Goal: Transaction & Acquisition: Purchase product/service

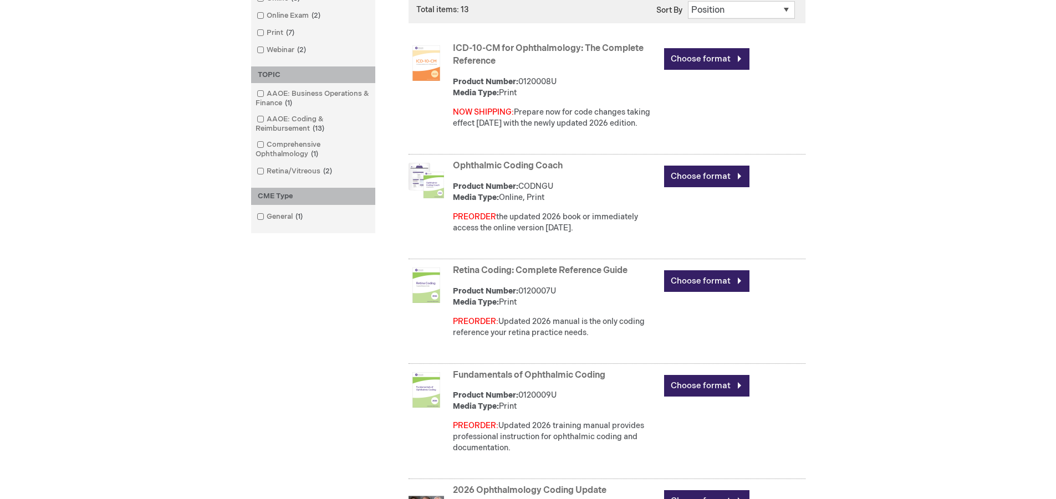
scroll to position [388, 0]
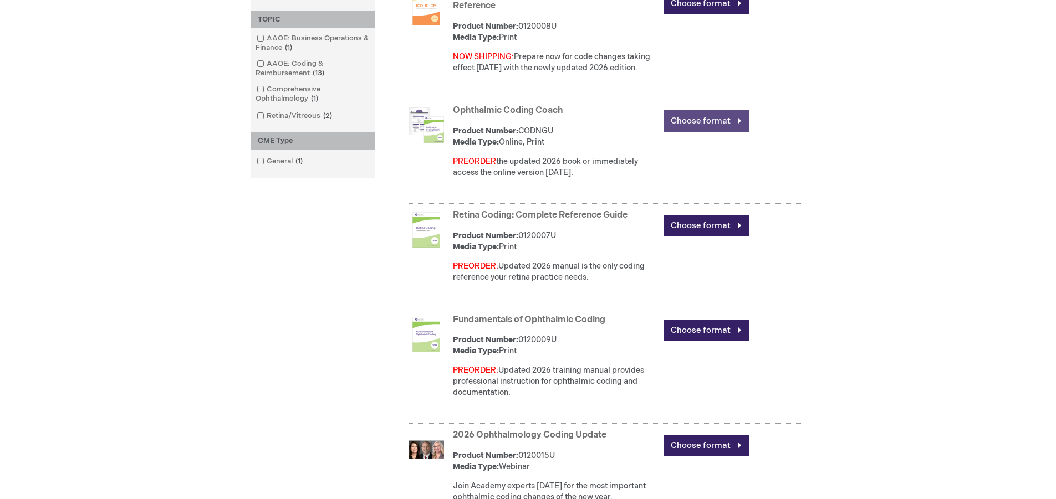
click at [698, 123] on link "Choose format" at bounding box center [706, 121] width 85 height 22
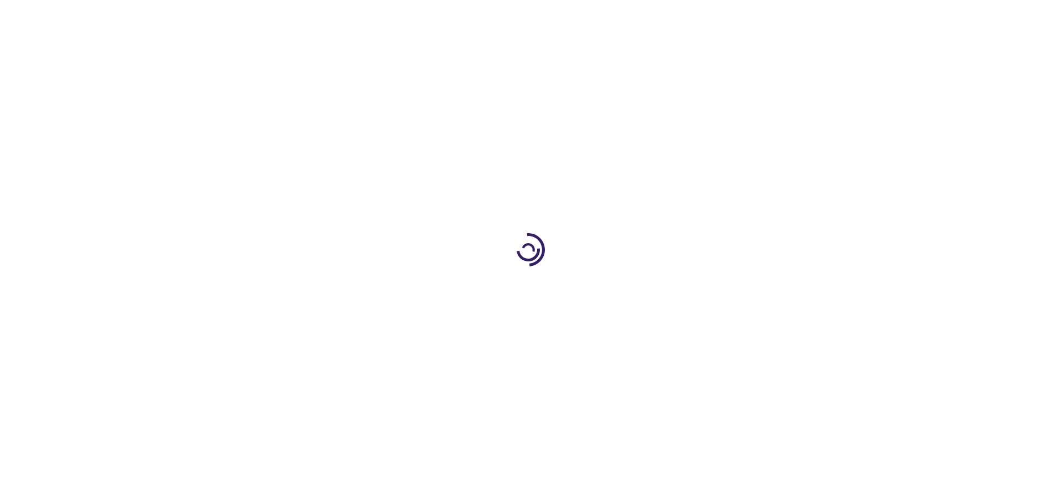
type input "0"
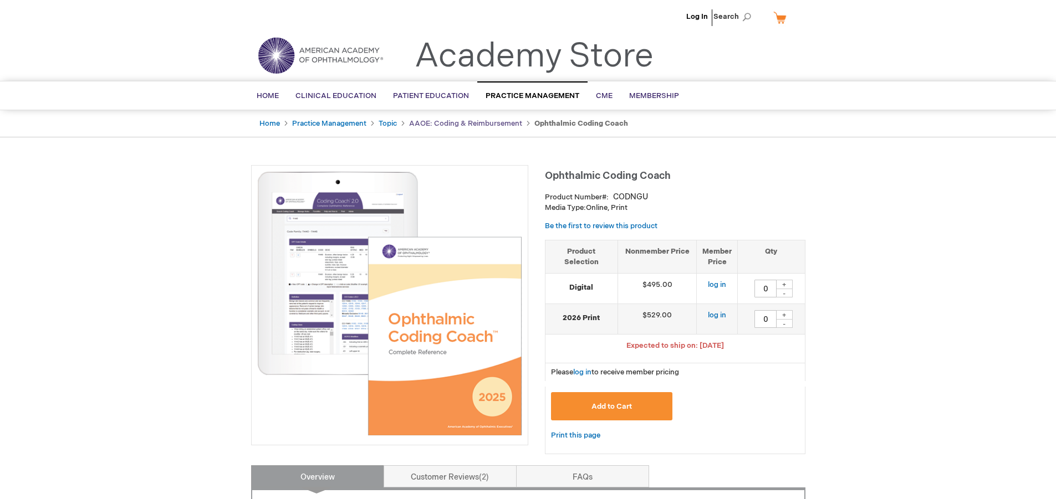
click at [444, 123] on link "AAOE: Coding & Reimbursement" at bounding box center [465, 123] width 113 height 9
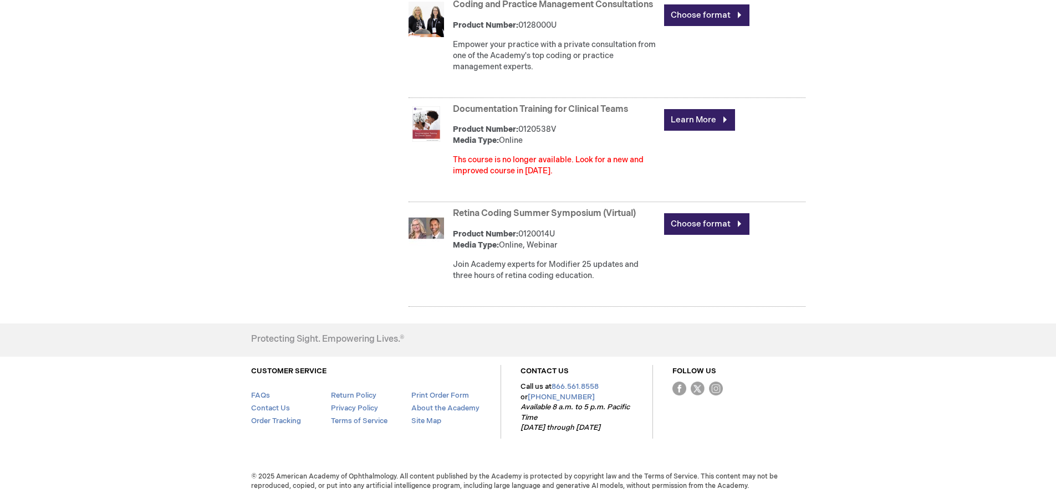
scroll to position [1095, 0]
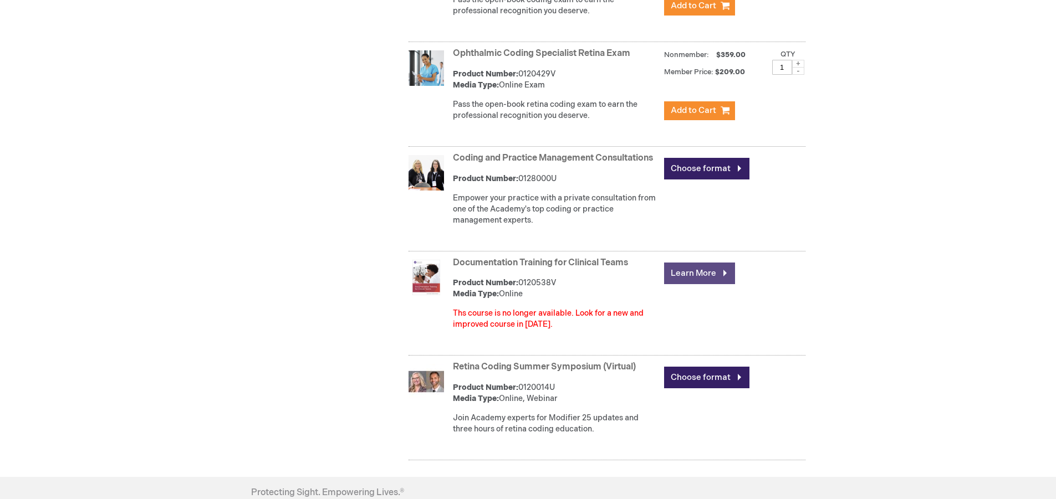
click at [689, 283] on link "Learn More" at bounding box center [699, 274] width 71 height 22
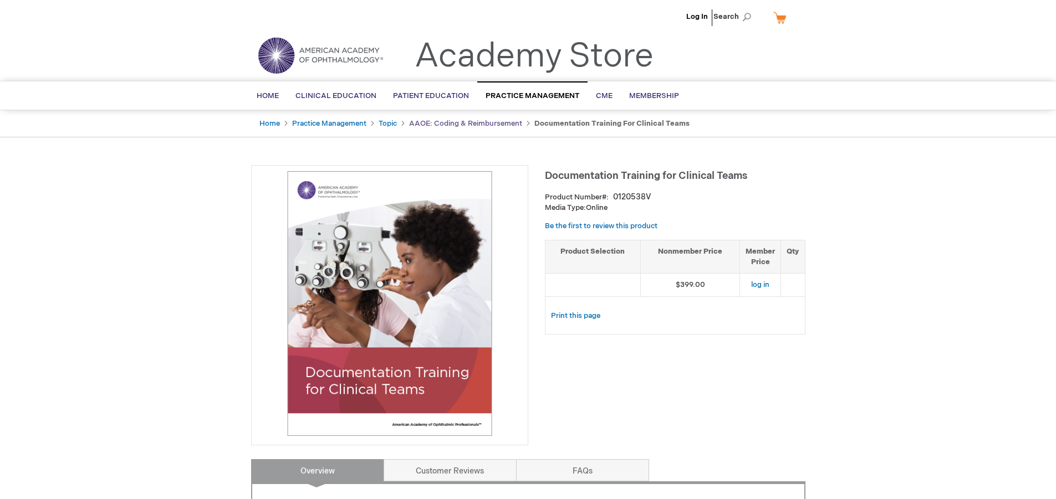
click at [452, 123] on link "AAOE: Coding & Reimbursement" at bounding box center [465, 123] width 113 height 9
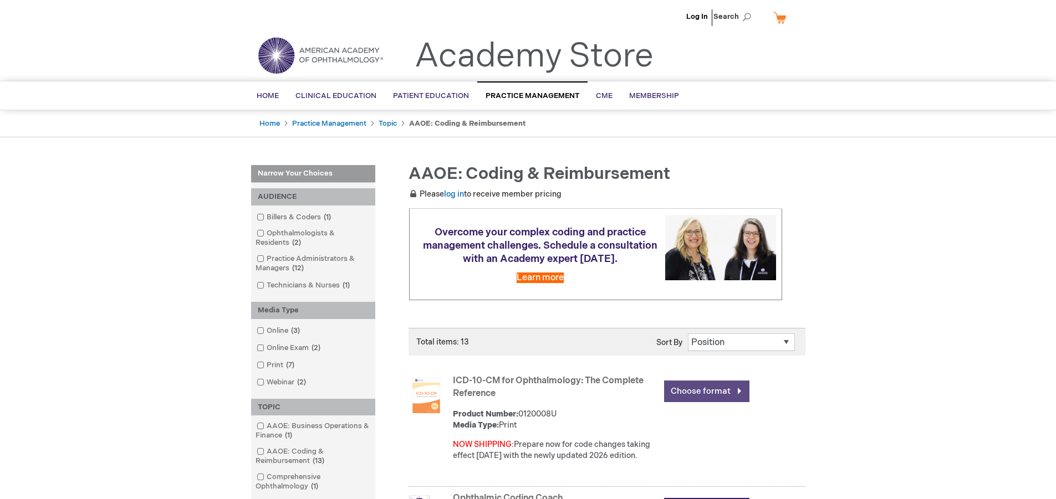
click at [704, 401] on link "Choose format" at bounding box center [706, 392] width 85 height 22
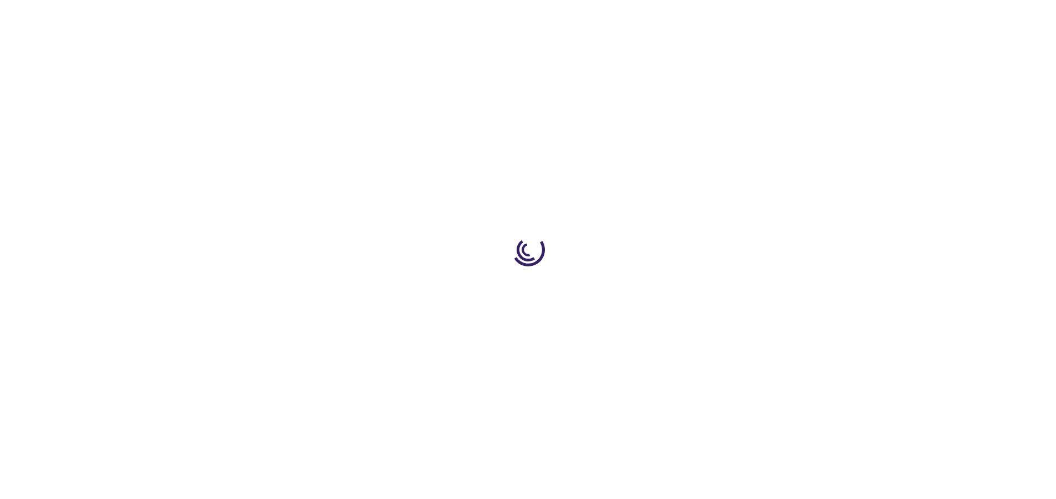
type input "0"
